Goal: Information Seeking & Learning: Learn about a topic

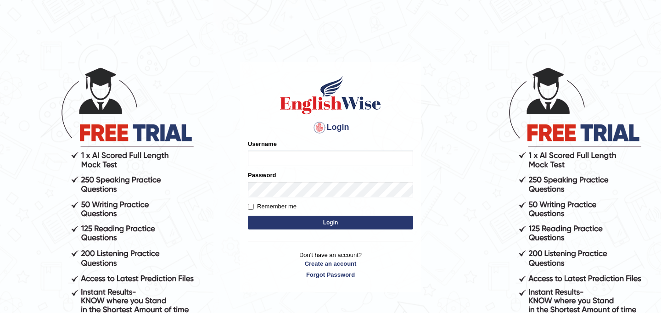
type input "JyotiJ"
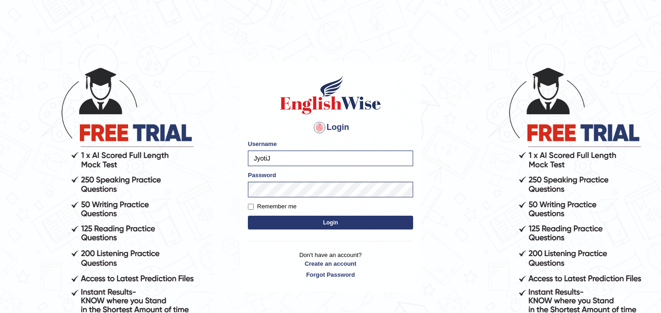
click at [300, 222] on button "Login" at bounding box center [330, 223] width 165 height 14
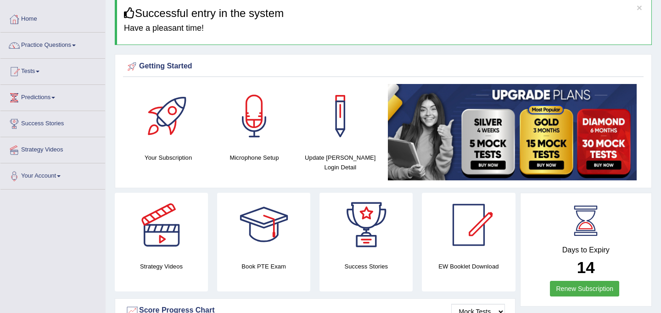
scroll to position [38, 0]
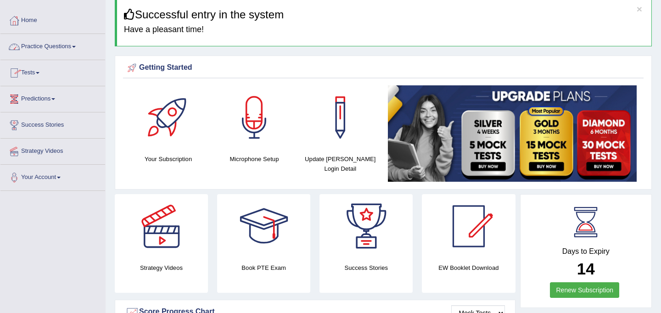
click at [61, 47] on link "Practice Questions" at bounding box center [52, 45] width 105 height 23
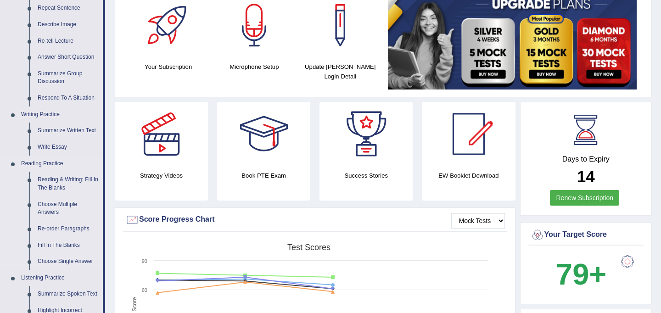
scroll to position [133, 0]
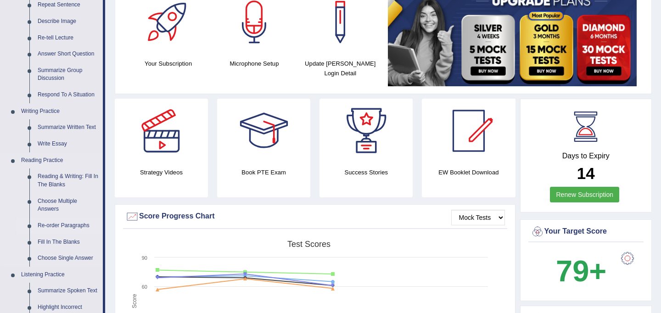
click at [72, 226] on link "Re-order Paragraphs" at bounding box center [68, 226] width 69 height 17
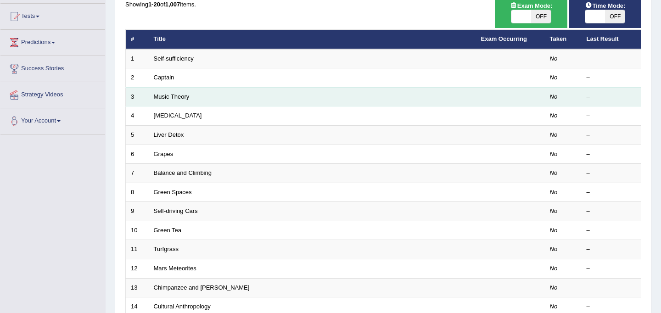
scroll to position [295, 0]
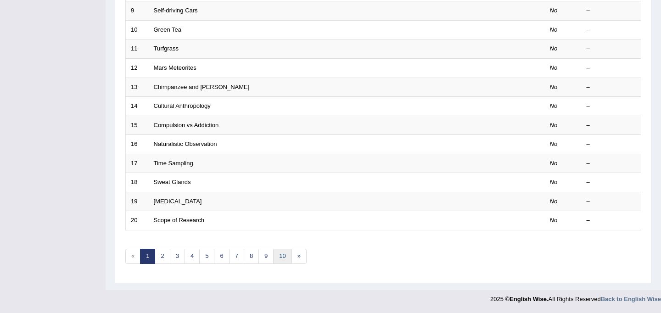
click at [283, 253] on link "10" at bounding box center [282, 256] width 18 height 15
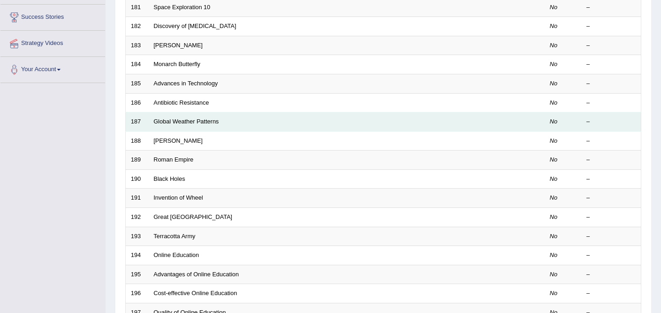
scroll to position [295, 0]
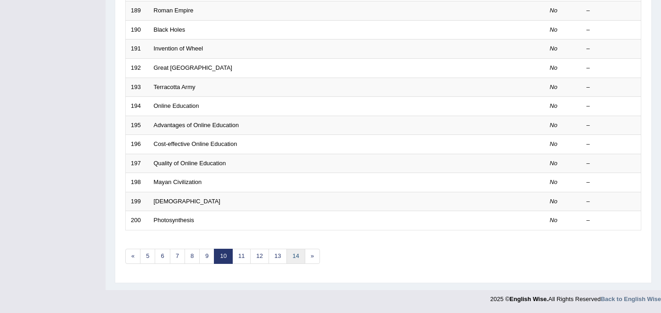
click at [293, 259] on link "14" at bounding box center [296, 256] width 18 height 15
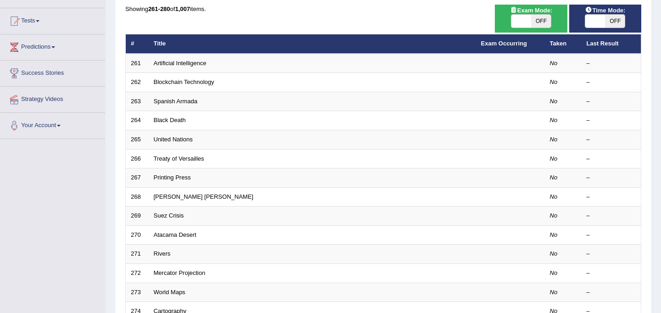
scroll to position [295, 0]
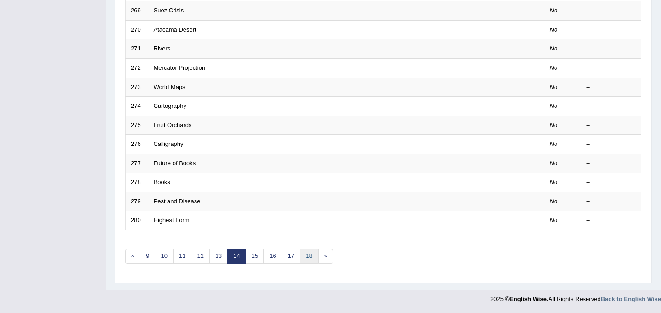
click at [313, 260] on link "18" at bounding box center [309, 256] width 18 height 15
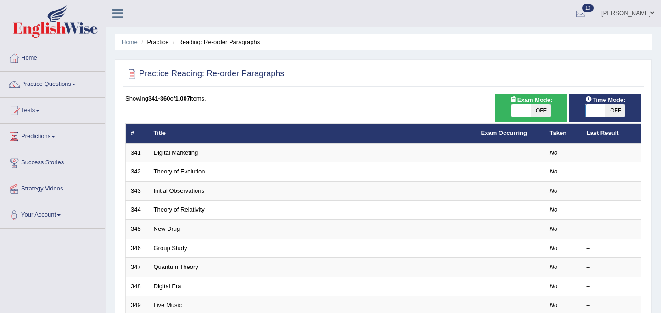
scroll to position [295, 0]
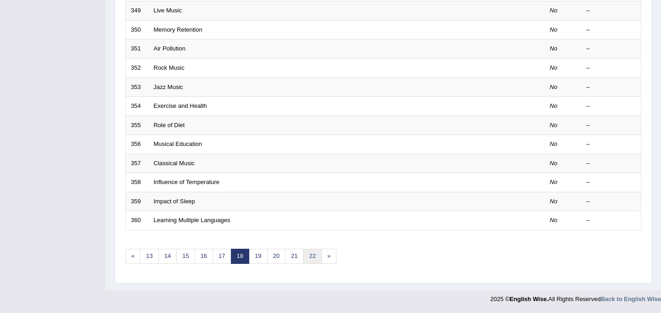
click at [313, 260] on link "22" at bounding box center [312, 256] width 18 height 15
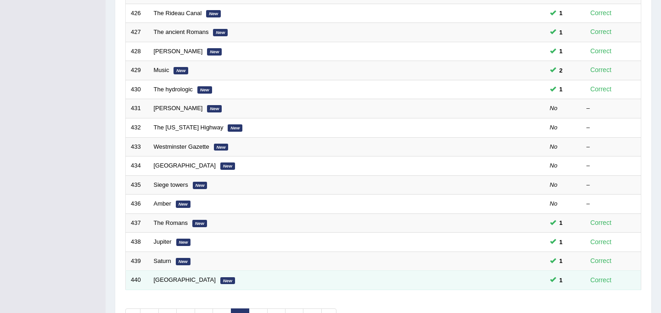
scroll to position [231, 0]
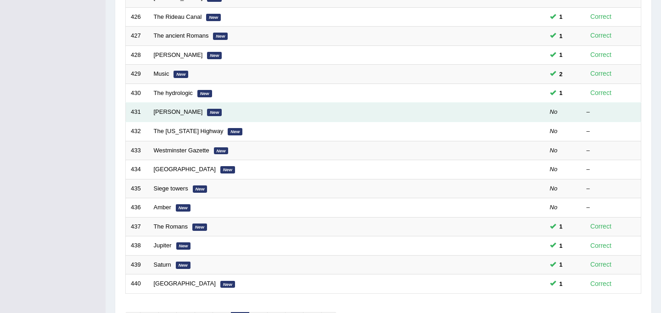
click at [207, 115] on em "New" at bounding box center [214, 112] width 15 height 7
click at [185, 114] on link "[PERSON_NAME]" at bounding box center [178, 111] width 49 height 7
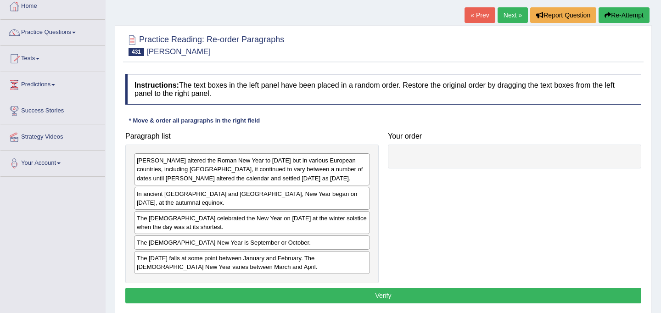
scroll to position [73, 0]
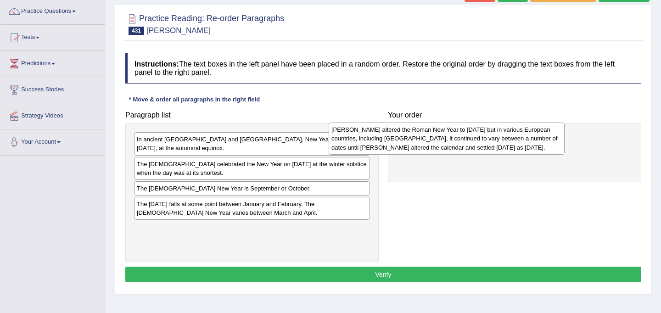
drag, startPoint x: 276, startPoint y: 146, endPoint x: 464, endPoint y: 127, distance: 189.7
click at [467, 133] on div "[PERSON_NAME] altered the Roman New Year to [DATE] but in various European coun…" at bounding box center [447, 139] width 236 height 32
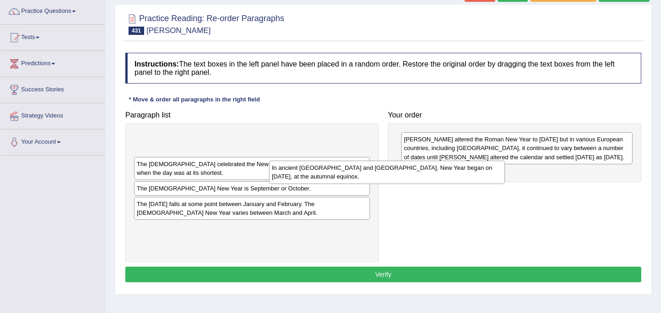
drag, startPoint x: 249, startPoint y: 149, endPoint x: 406, endPoint y: 190, distance: 161.9
click at [406, 184] on div "In ancient [GEOGRAPHIC_DATA] and [GEOGRAPHIC_DATA], New Year began on [DATE], a…" at bounding box center [387, 172] width 236 height 23
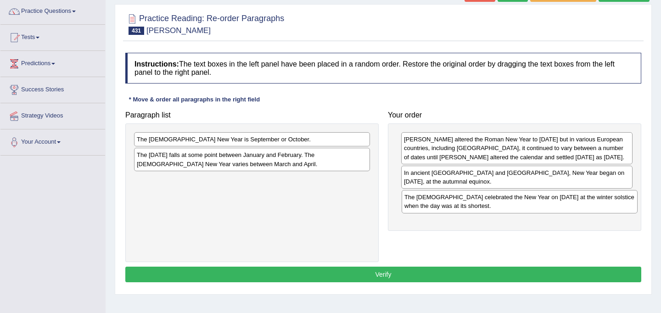
drag, startPoint x: 284, startPoint y: 149, endPoint x: 552, endPoint y: 207, distance: 273.9
click at [552, 207] on div "The [DEMOGRAPHIC_DATA] celebrated the New Year on [DATE] at the winter solstice…" at bounding box center [520, 201] width 236 height 23
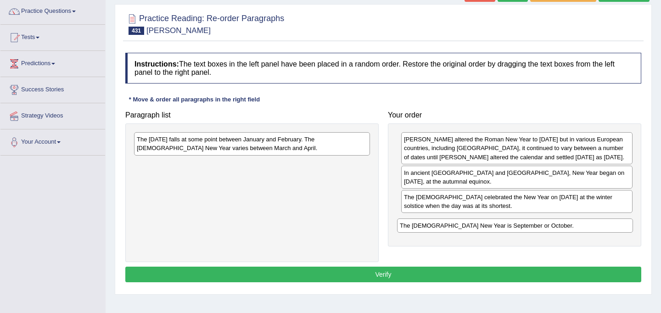
drag, startPoint x: 259, startPoint y: 142, endPoint x: 523, endPoint y: 228, distance: 277.3
click at [523, 228] on div "The [DEMOGRAPHIC_DATA] New Year is September or October." at bounding box center [515, 226] width 236 height 14
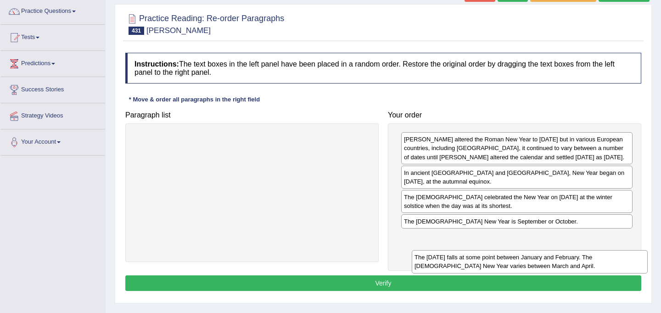
drag, startPoint x: 246, startPoint y: 147, endPoint x: 522, endPoint y: 257, distance: 297.0
click at [522, 257] on div "The Chinese New Year falls at some point between January and February. The Budd…" at bounding box center [530, 261] width 236 height 23
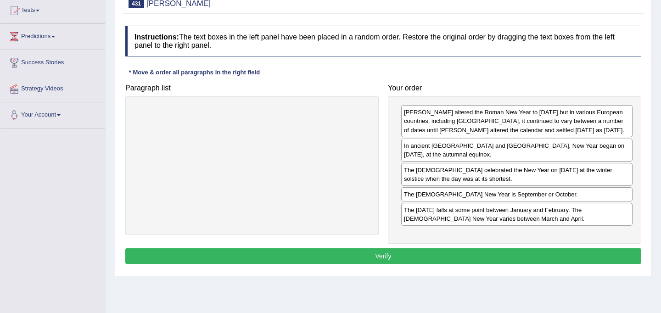
scroll to position [99, 0]
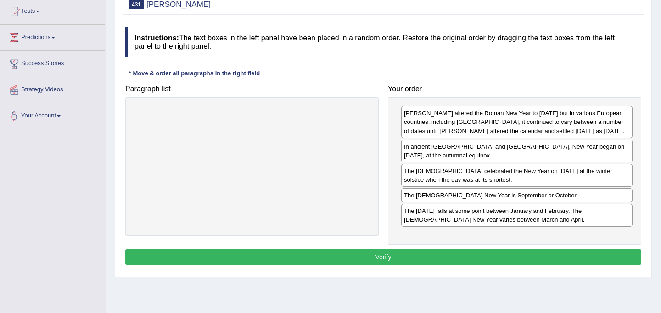
click at [441, 255] on button "Verify" at bounding box center [383, 257] width 516 height 16
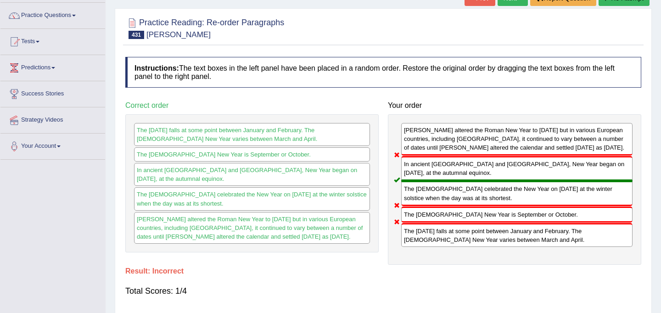
scroll to position [69, 0]
drag, startPoint x: 146, startPoint y: 32, endPoint x: 173, endPoint y: 36, distance: 27.4
click at [173, 36] on h2 "Practice Reading: Re-order Paragraphs 431 Julius Caesar" at bounding box center [204, 27] width 159 height 23
click at [179, 31] on small "Julius Caesar" at bounding box center [179, 34] width 64 height 9
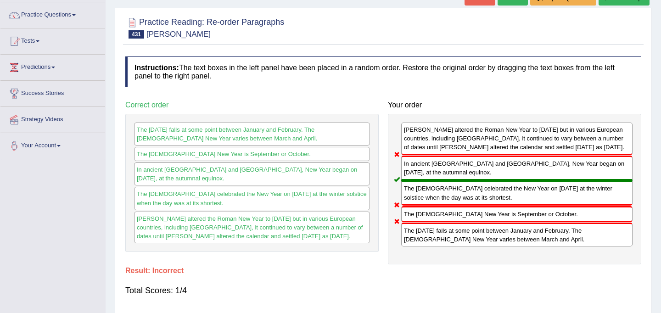
click at [179, 31] on small "Julius Caesar" at bounding box center [179, 34] width 64 height 9
drag, startPoint x: 194, startPoint y: 34, endPoint x: 167, endPoint y: 31, distance: 27.7
click at [167, 31] on h2 "Practice Reading: Re-order Paragraphs 431 Julius Caesar" at bounding box center [204, 27] width 159 height 23
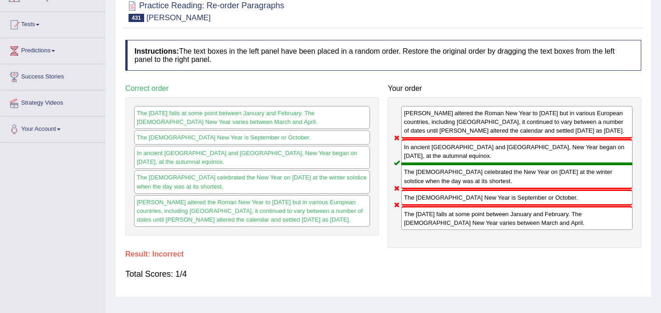
scroll to position [0, 0]
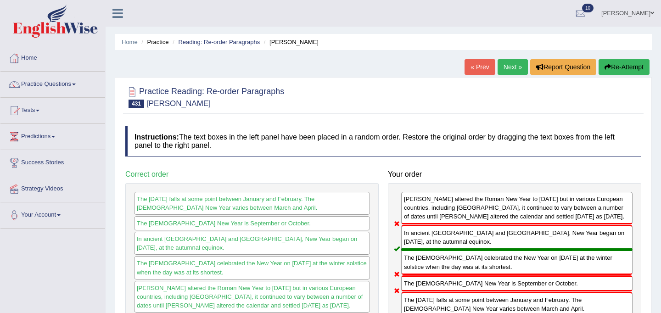
click at [509, 62] on link "Next »" at bounding box center [513, 67] width 30 height 16
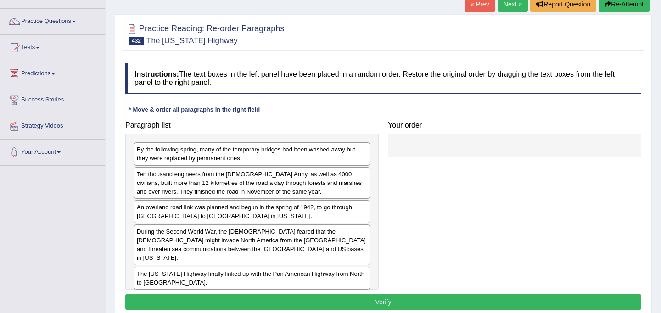
scroll to position [65, 0]
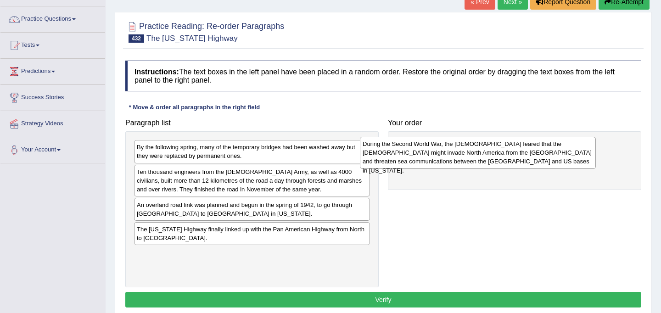
drag, startPoint x: 284, startPoint y: 237, endPoint x: 510, endPoint y: 152, distance: 242.0
click at [510, 152] on div "During the Second World War, the [DEMOGRAPHIC_DATA] feared that the [DEMOGRAPHI…" at bounding box center [478, 153] width 236 height 32
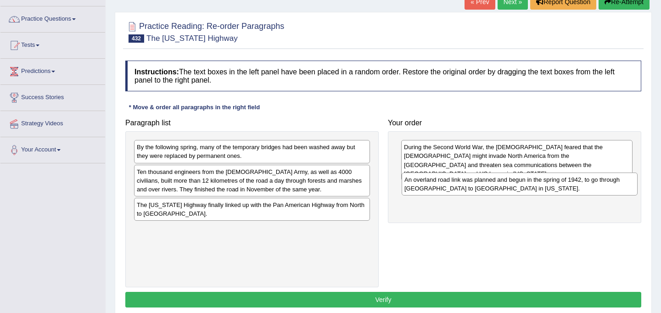
drag, startPoint x: 267, startPoint y: 216, endPoint x: 535, endPoint y: 191, distance: 268.9
click at [535, 191] on div "An overland road link was planned and begun in the spring of 1942, to go throug…" at bounding box center [520, 184] width 236 height 23
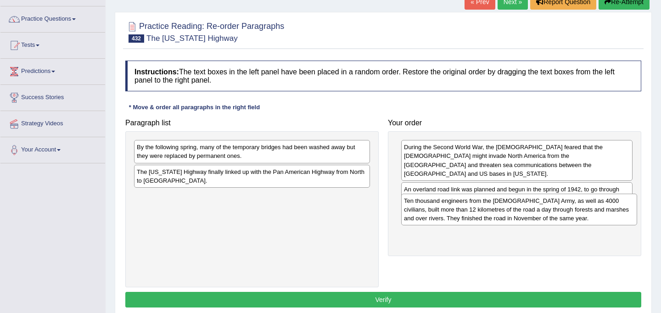
drag, startPoint x: 278, startPoint y: 186, endPoint x: 545, endPoint y: 214, distance: 268.9
click at [545, 214] on div "Ten thousand engineers from the [DEMOGRAPHIC_DATA] Army, as well as 4000 civili…" at bounding box center [519, 210] width 236 height 32
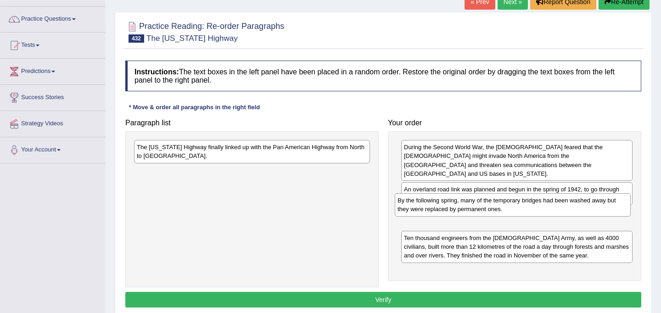
drag, startPoint x: 292, startPoint y: 150, endPoint x: 552, endPoint y: 203, distance: 266.2
click at [552, 203] on div "By the following spring, many of the temporary bridges had been washed away but…" at bounding box center [513, 204] width 236 height 23
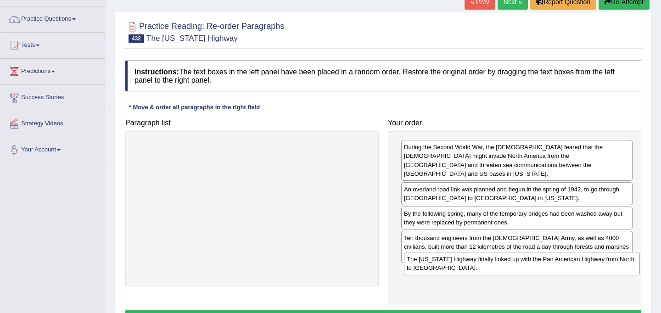
drag, startPoint x: 279, startPoint y: 156, endPoint x: 550, endPoint y: 268, distance: 292.8
click at [550, 268] on div "The [US_STATE] Highway finally linked up with the Pan American Highway from Nor…" at bounding box center [522, 263] width 236 height 23
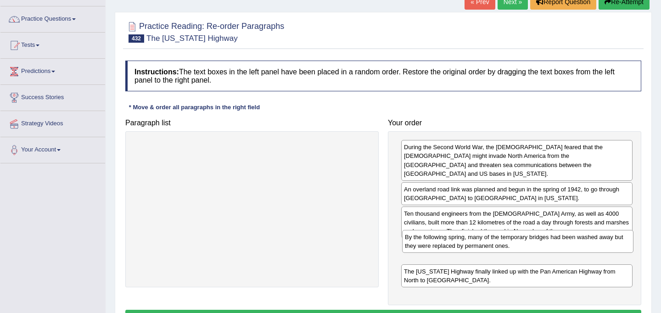
drag, startPoint x: 519, startPoint y: 211, endPoint x: 520, endPoint y: 244, distance: 32.6
click at [520, 244] on div "By the following spring, many of the temporary bridges had been washed away but…" at bounding box center [517, 241] width 231 height 23
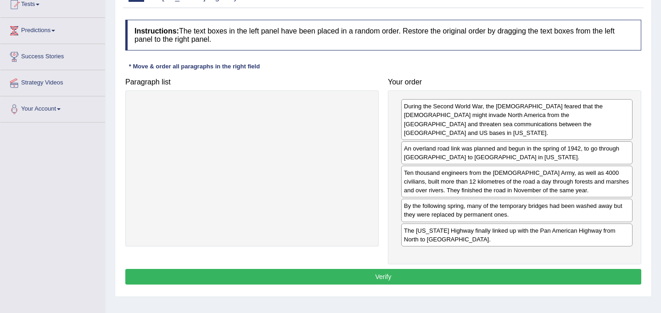
scroll to position [107, 0]
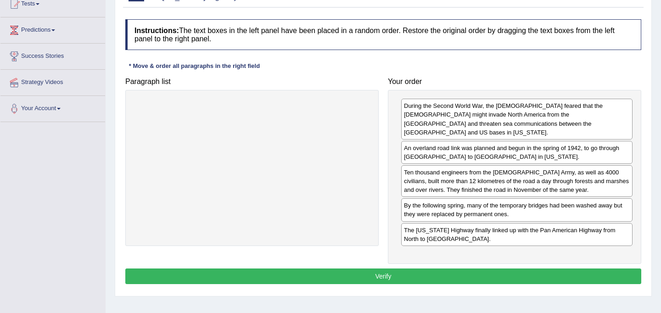
click at [520, 269] on button "Verify" at bounding box center [383, 277] width 516 height 16
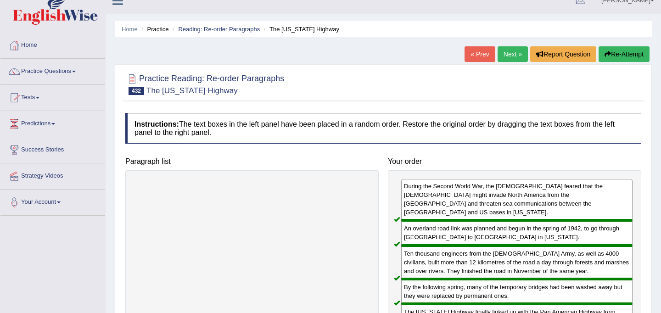
scroll to position [0, 0]
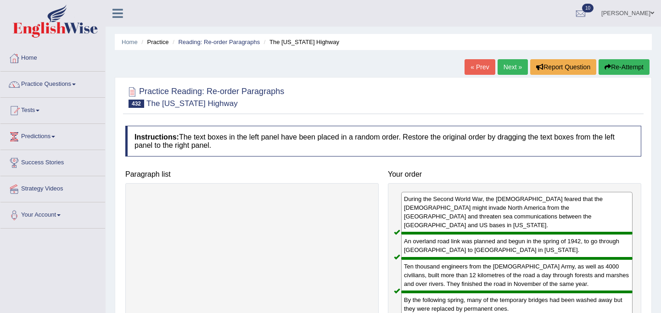
click at [512, 70] on link "Next »" at bounding box center [513, 67] width 30 height 16
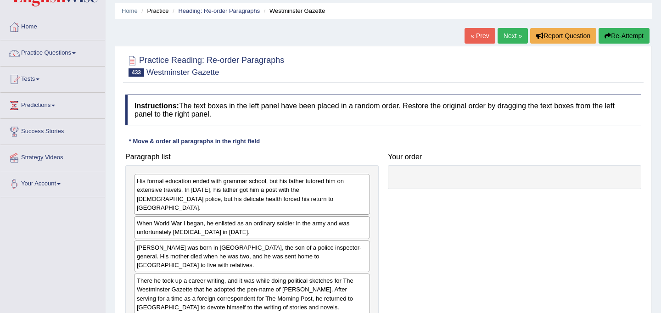
scroll to position [39, 0]
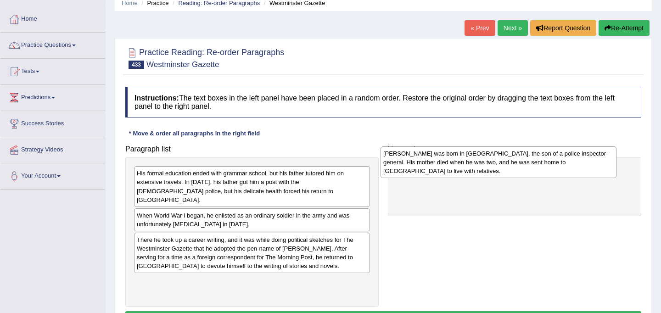
drag, startPoint x: 289, startPoint y: 253, endPoint x: 536, endPoint y: 175, distance: 258.5
click at [536, 175] on div "Hector Hugh Munro was born in Burma, the son of a police inspector-general. His…" at bounding box center [499, 163] width 236 height 32
